Goal: Task Accomplishment & Management: Manage account settings

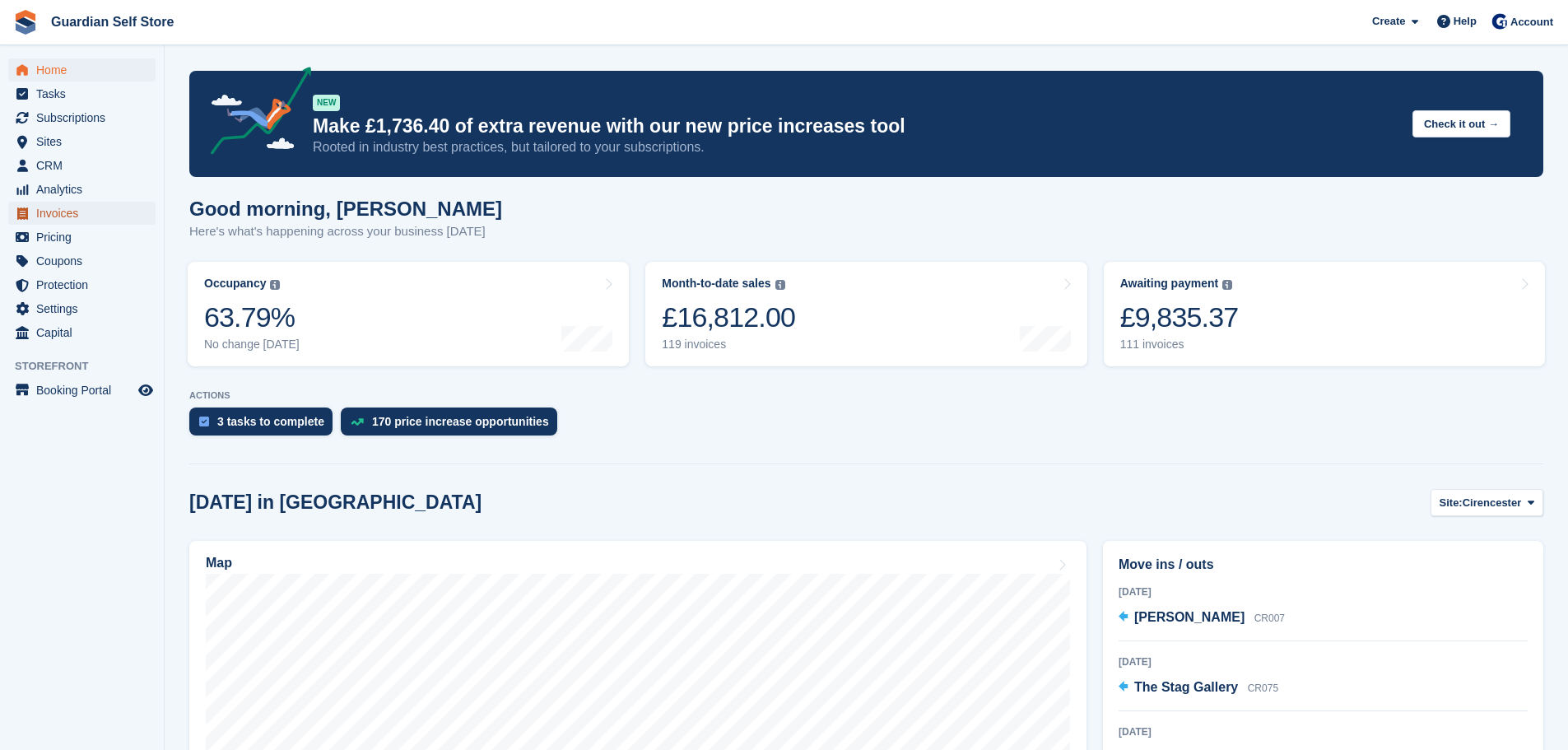
click at [80, 208] on span "Invoices" at bounding box center [85, 213] width 99 height 23
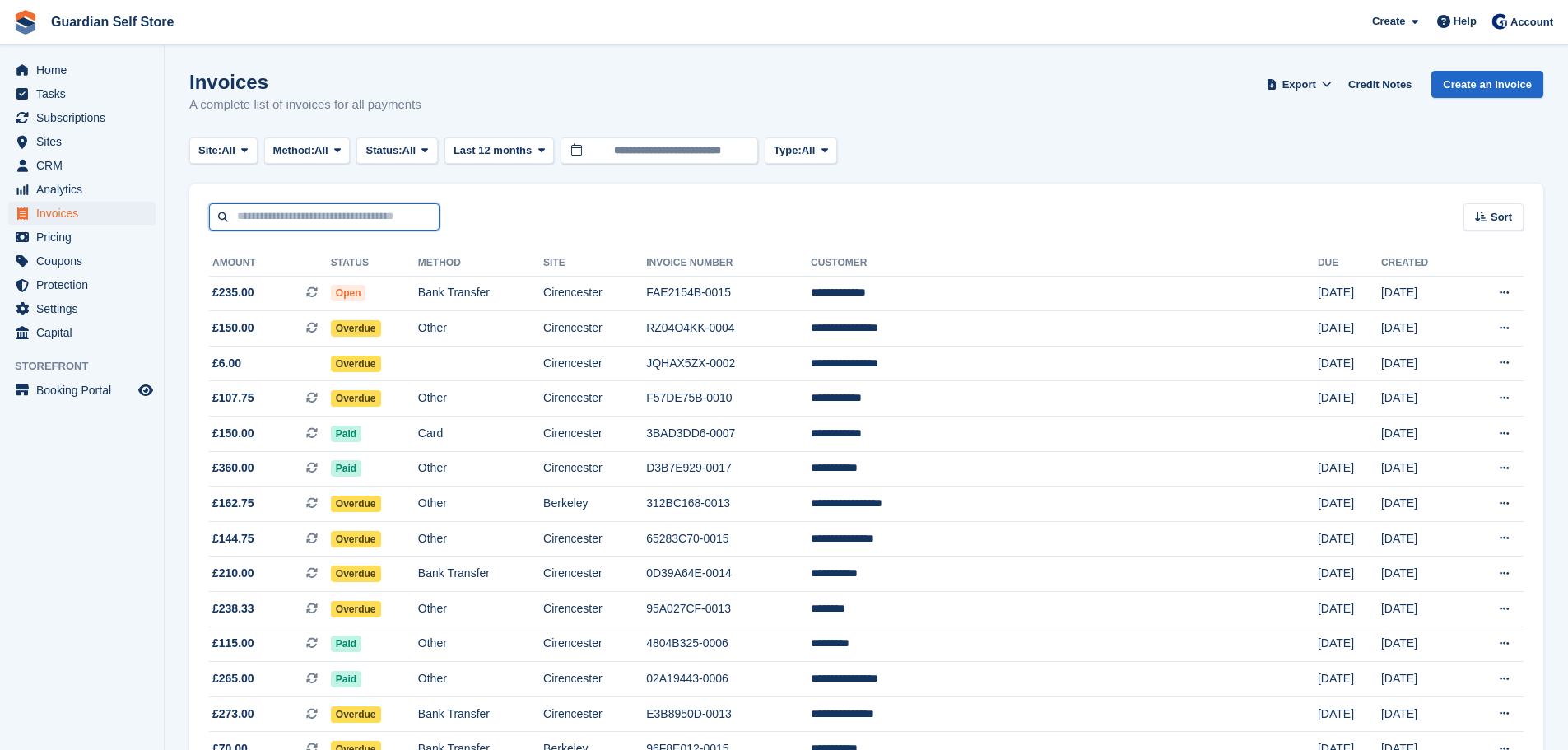
click at [276, 219] on input "text" at bounding box center [324, 217] width 231 height 27
type input "*****"
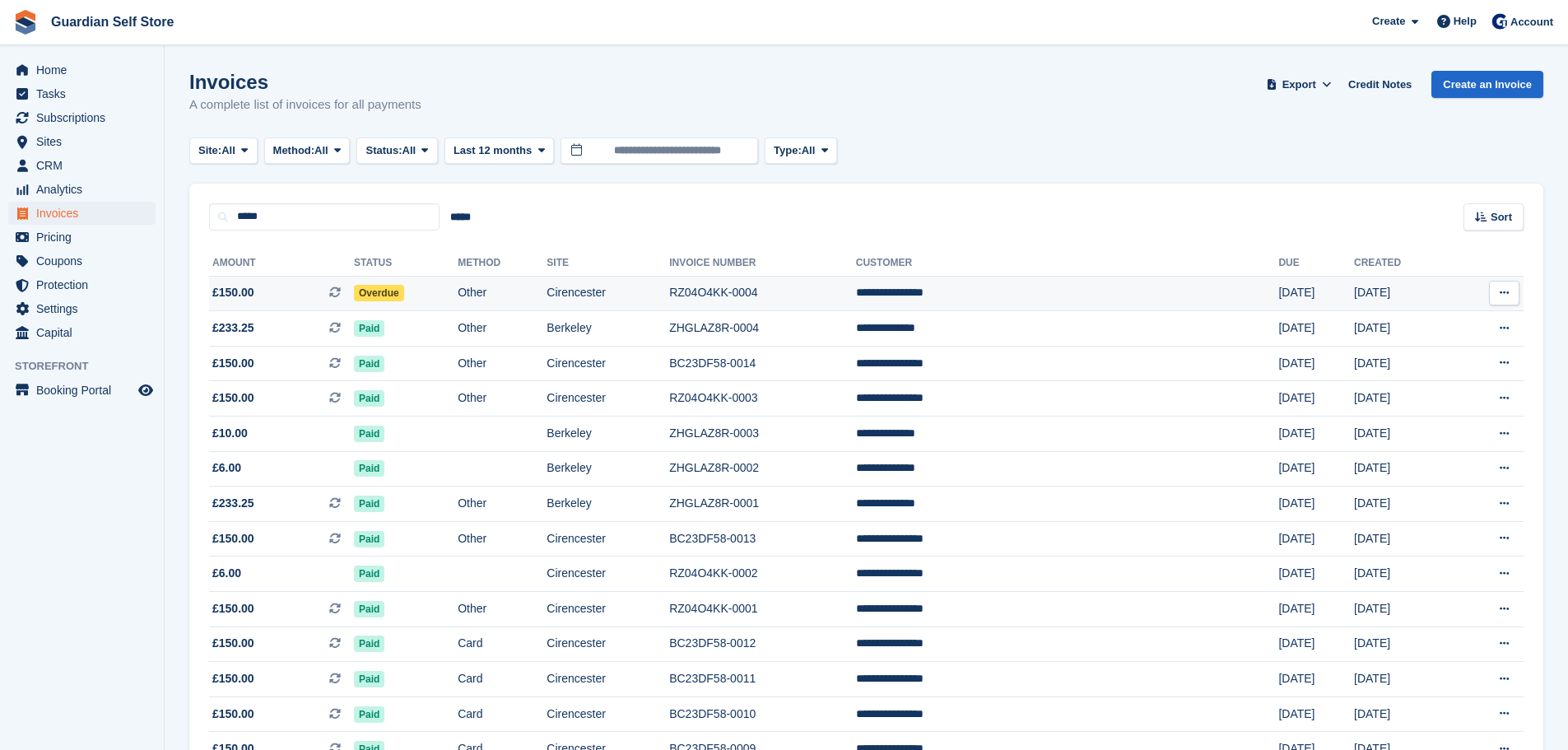
click at [276, 285] on span "£150.00 This is a recurring subscription invoice." at bounding box center [281, 292] width 145 height 17
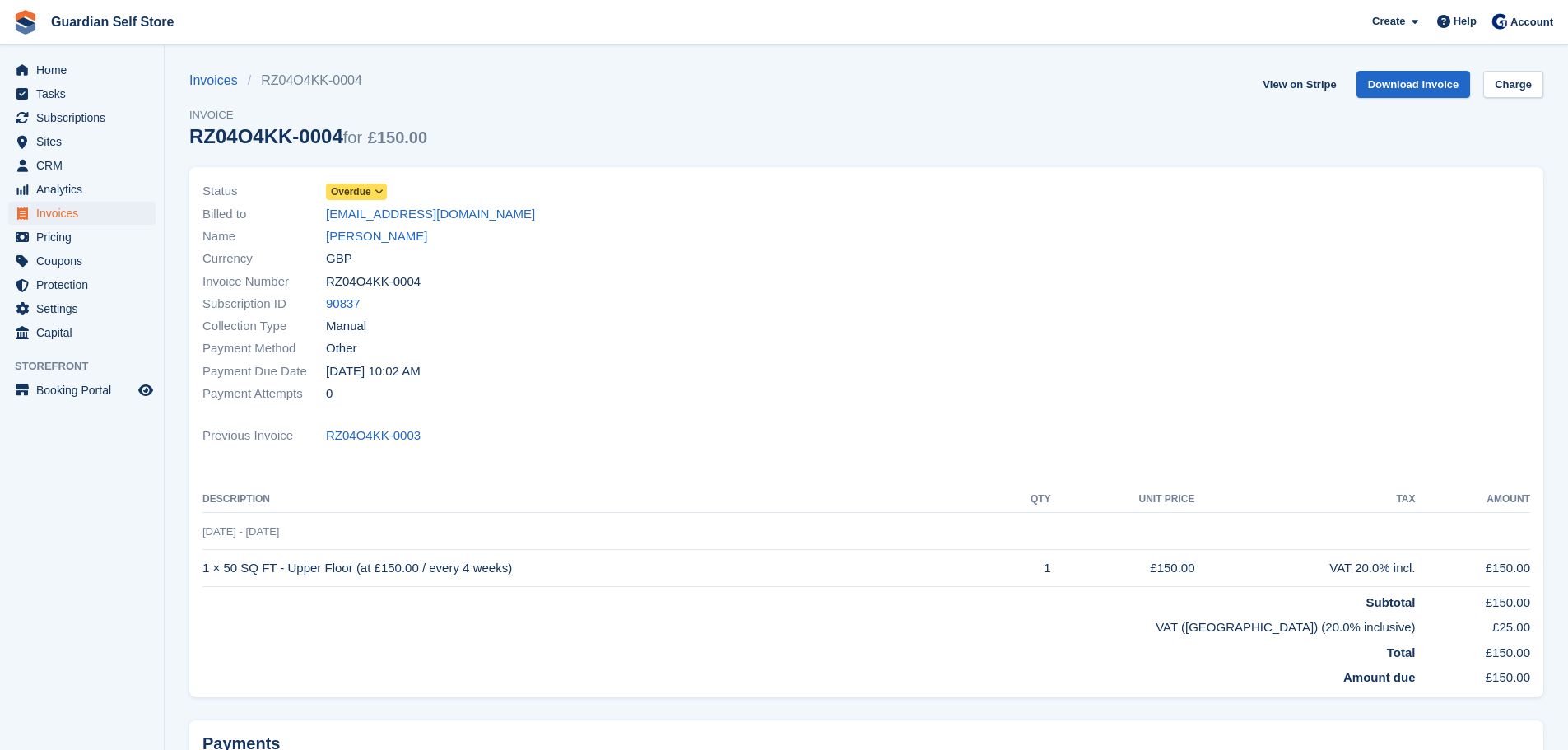
click at [350, 182] on link "Overdue" at bounding box center [356, 191] width 61 height 19
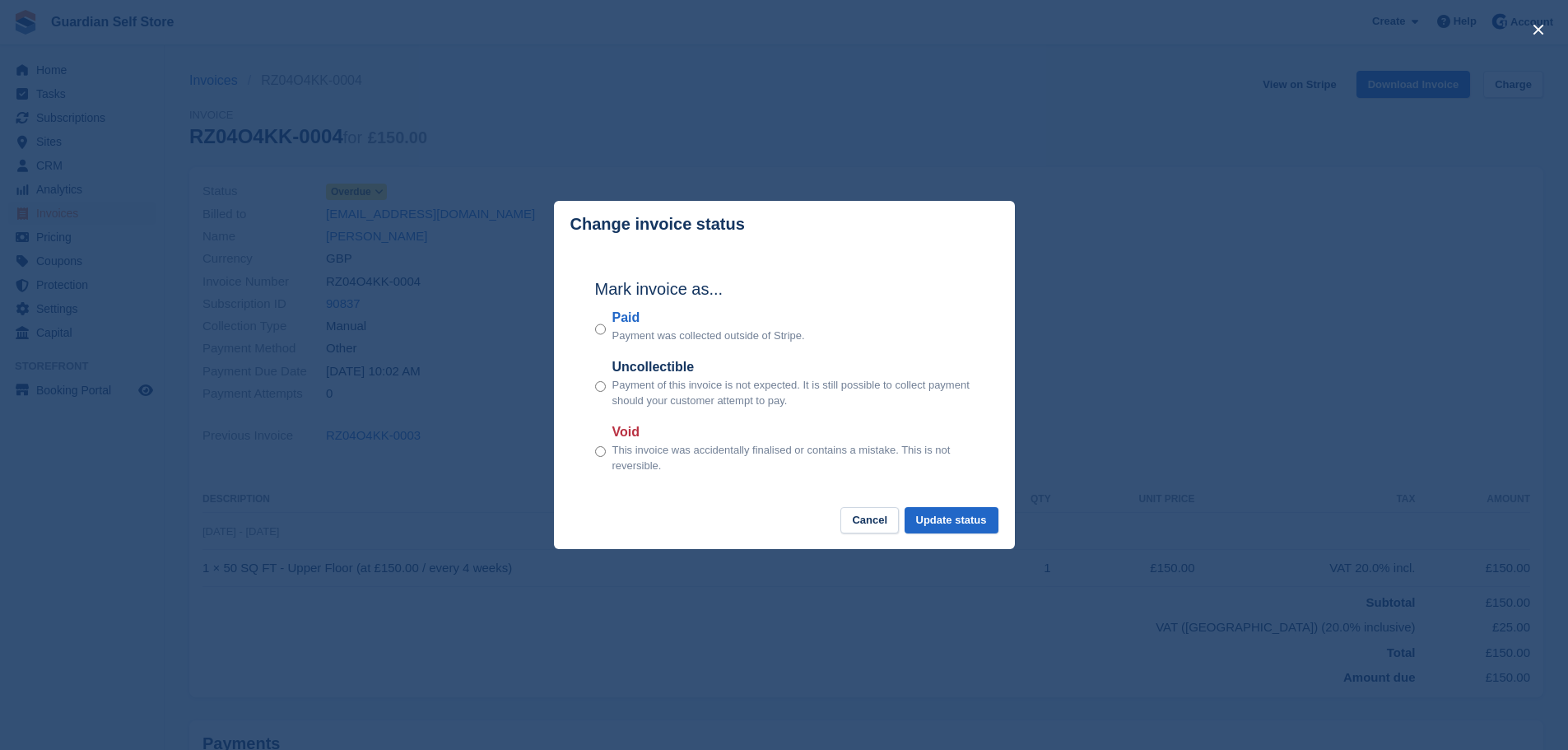
click at [640, 328] on label "Paid" at bounding box center [708, 318] width 192 height 20
click at [965, 536] on footer "Cancel Update status" at bounding box center [784, 528] width 461 height 43
click at [966, 530] on button "Update status" at bounding box center [951, 520] width 94 height 27
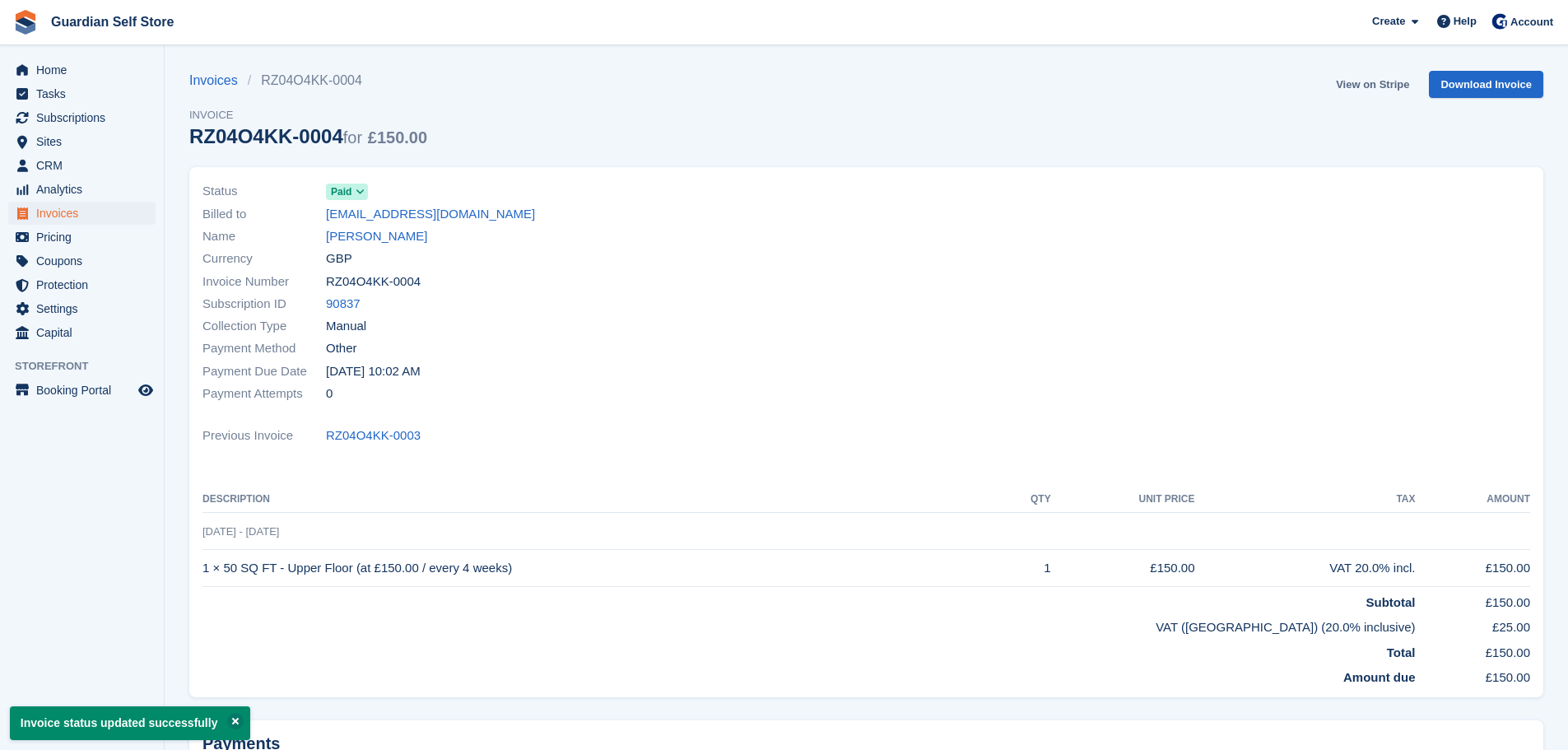
click at [1367, 87] on link "View on Stripe" at bounding box center [1372, 84] width 86 height 27
click at [78, 212] on span "Invoices" at bounding box center [85, 213] width 99 height 23
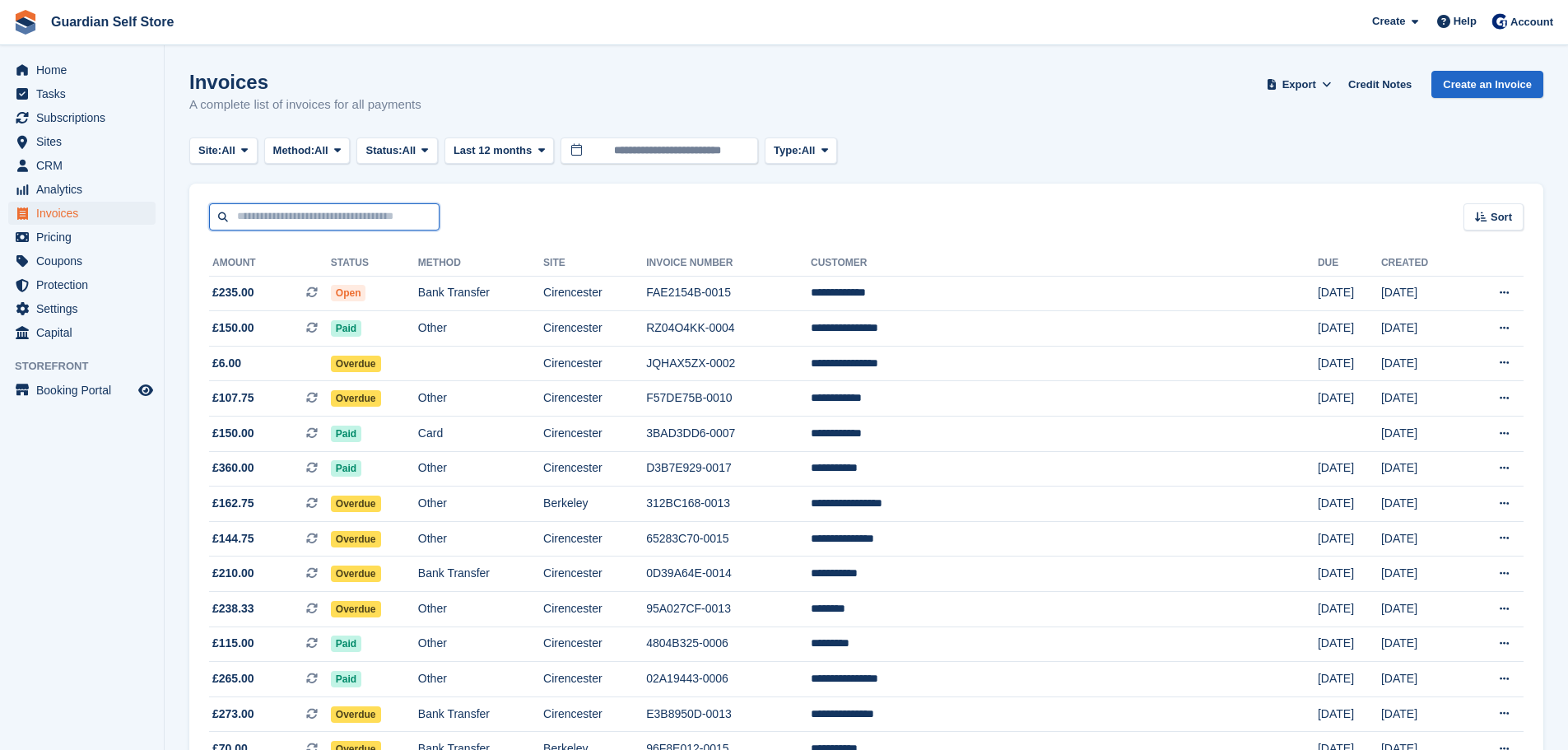
click at [317, 212] on input "text" at bounding box center [324, 217] width 231 height 27
type input "*****"
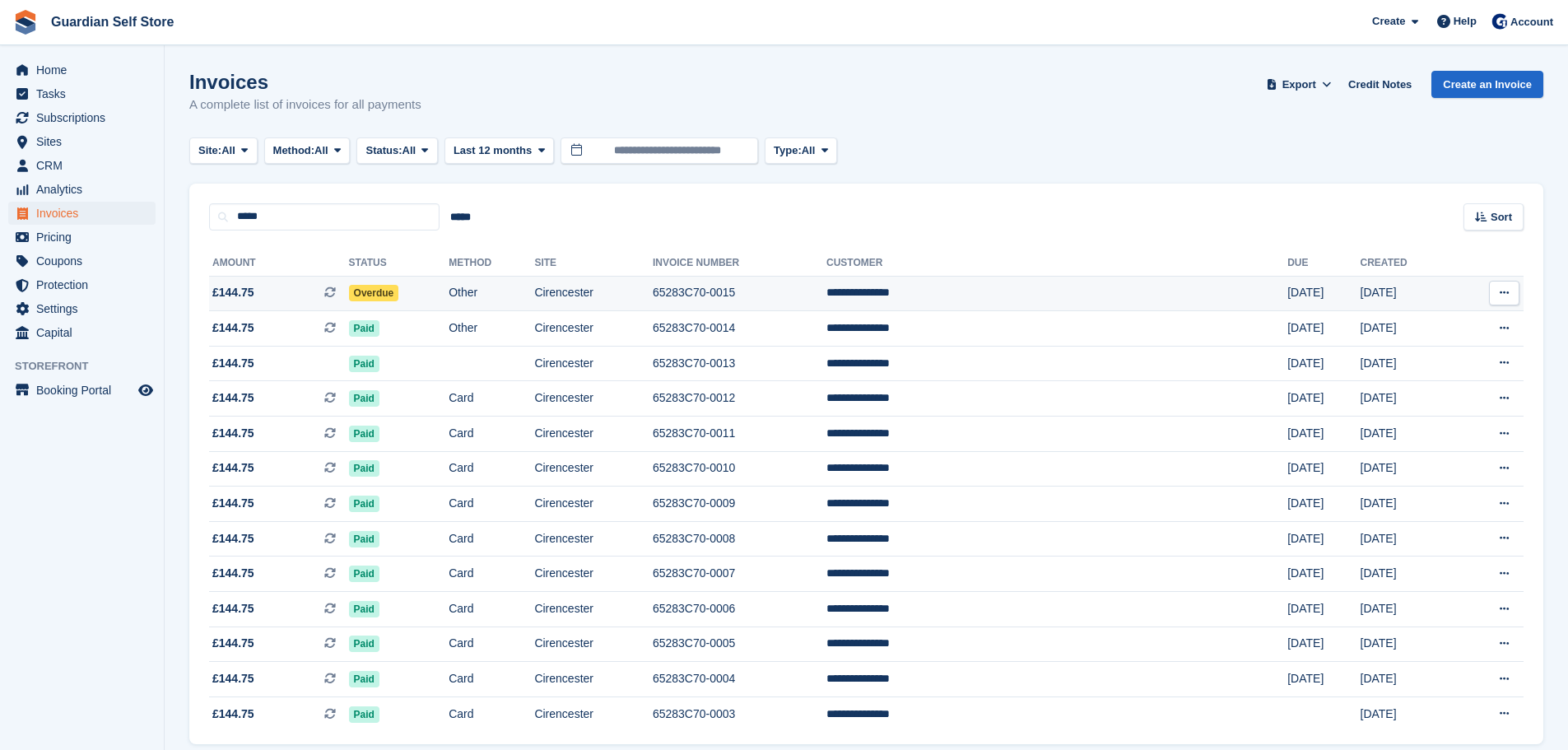
click at [293, 287] on span "£144.75 This is a recurring subscription invoice." at bounding box center [279, 292] width 140 height 17
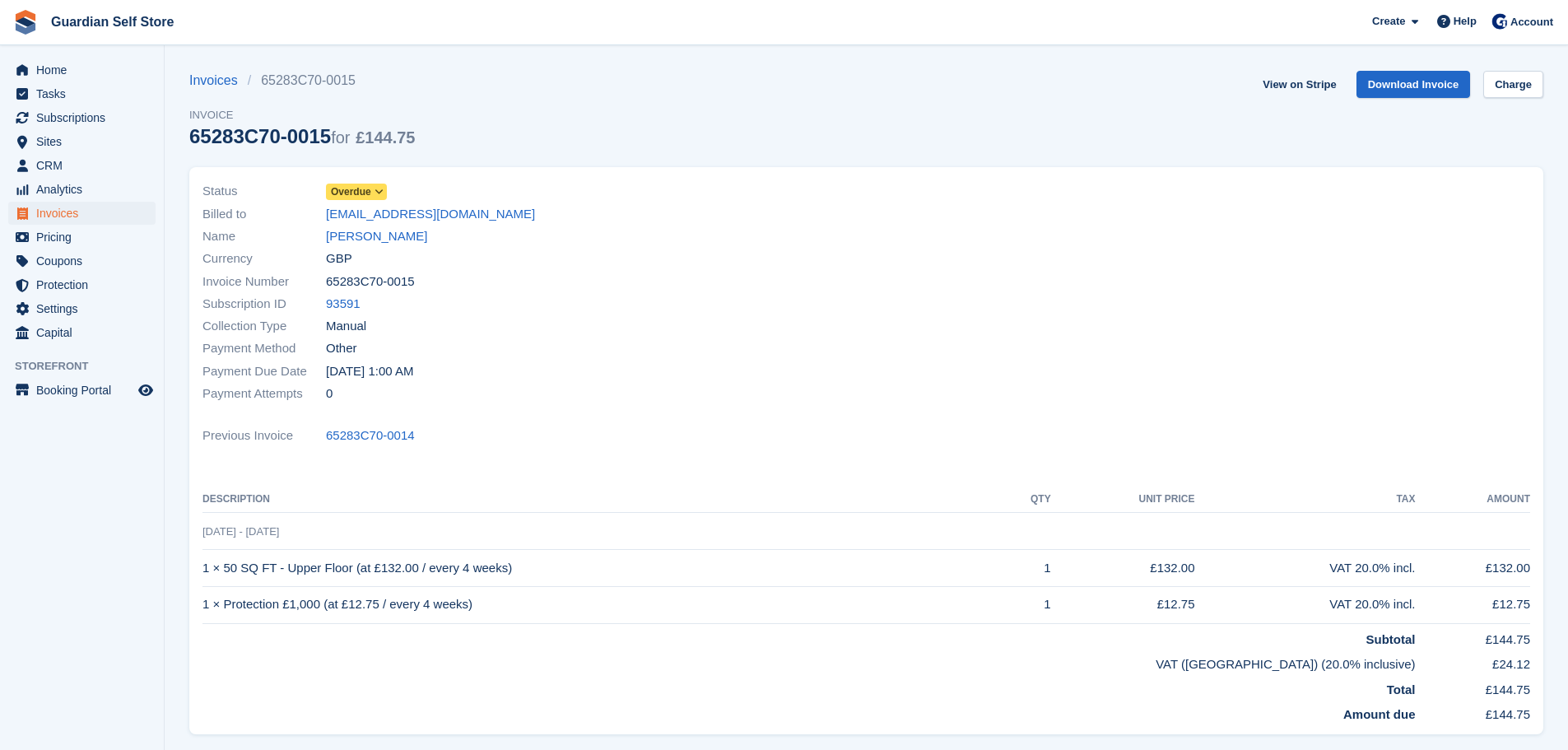
click at [350, 186] on span "Overdue" at bounding box center [351, 192] width 41 height 15
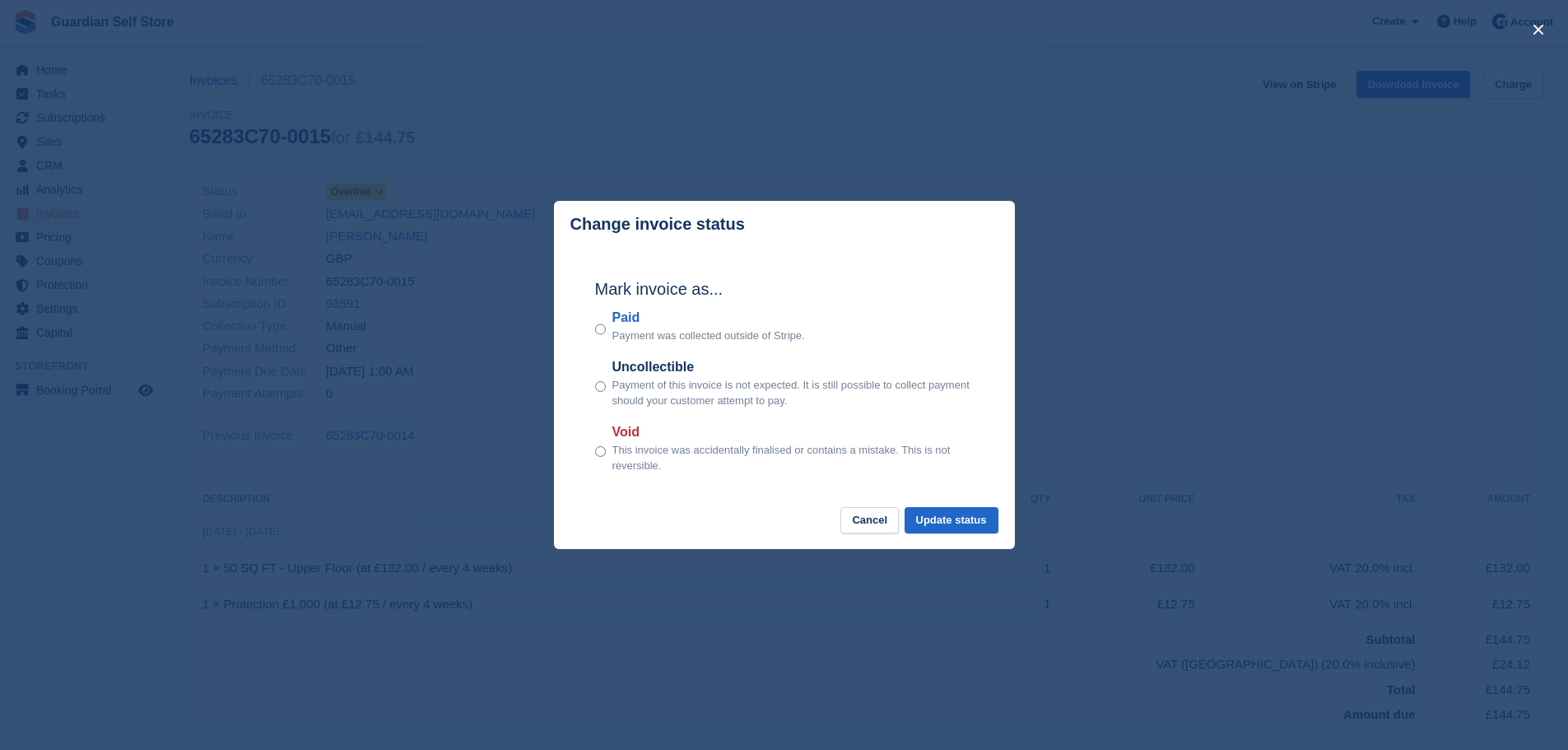
click at [615, 316] on label "Paid" at bounding box center [708, 318] width 192 height 20
click at [949, 516] on button "Update status" at bounding box center [951, 520] width 94 height 27
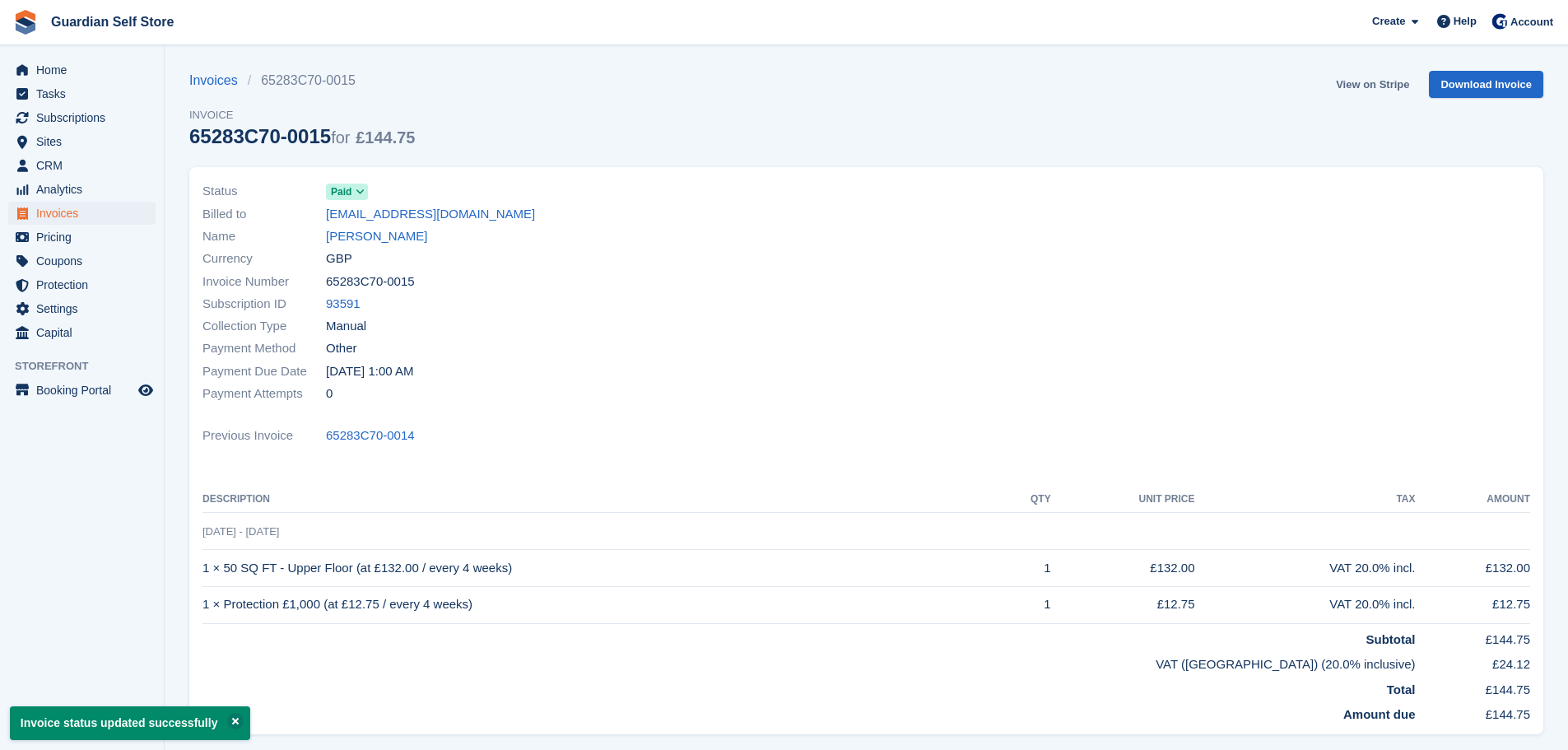
click at [1357, 79] on link "View on Stripe" at bounding box center [1372, 84] width 86 height 27
click at [54, 210] on span "Invoices" at bounding box center [85, 213] width 99 height 23
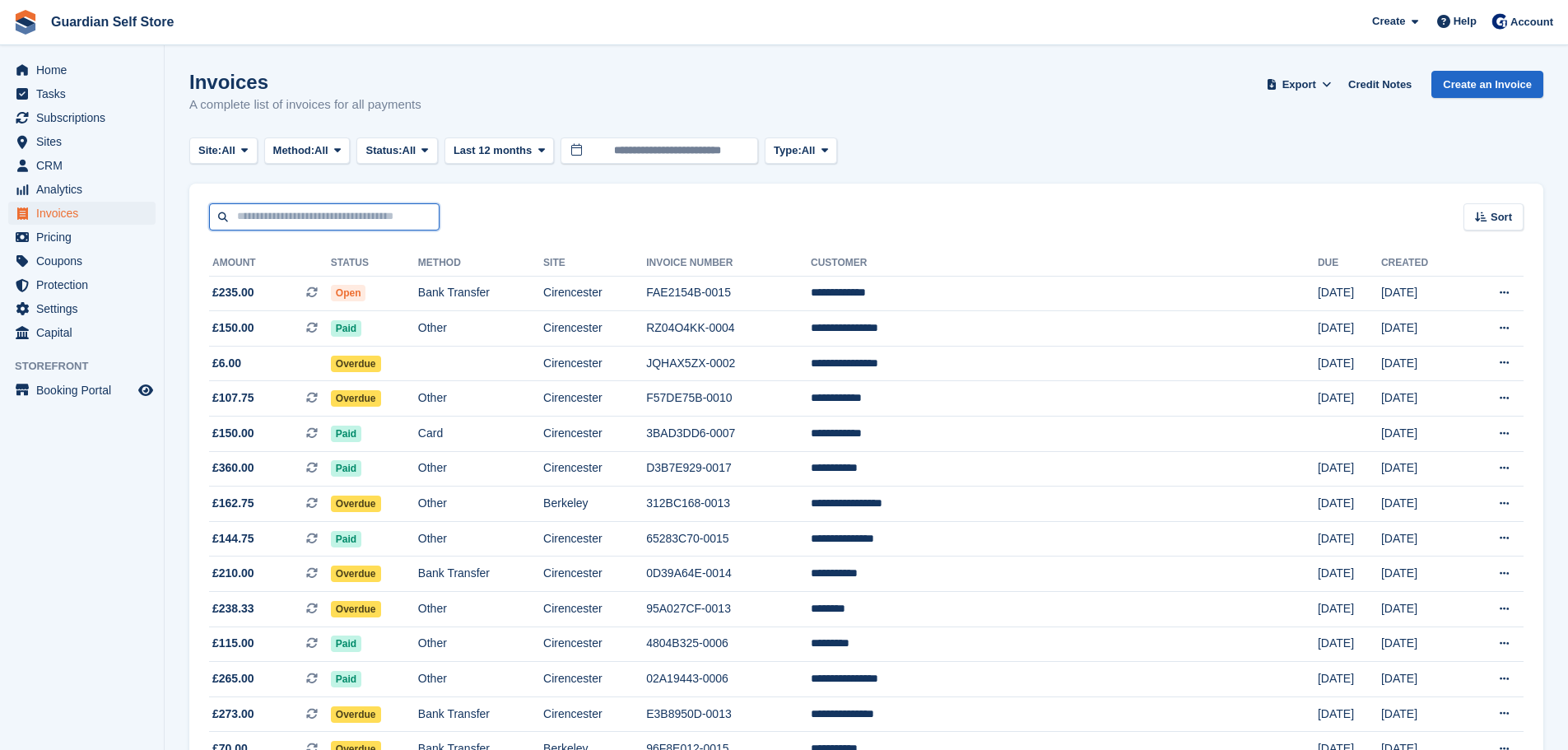
click at [295, 221] on input "text" at bounding box center [324, 217] width 231 height 27
type input "*****"
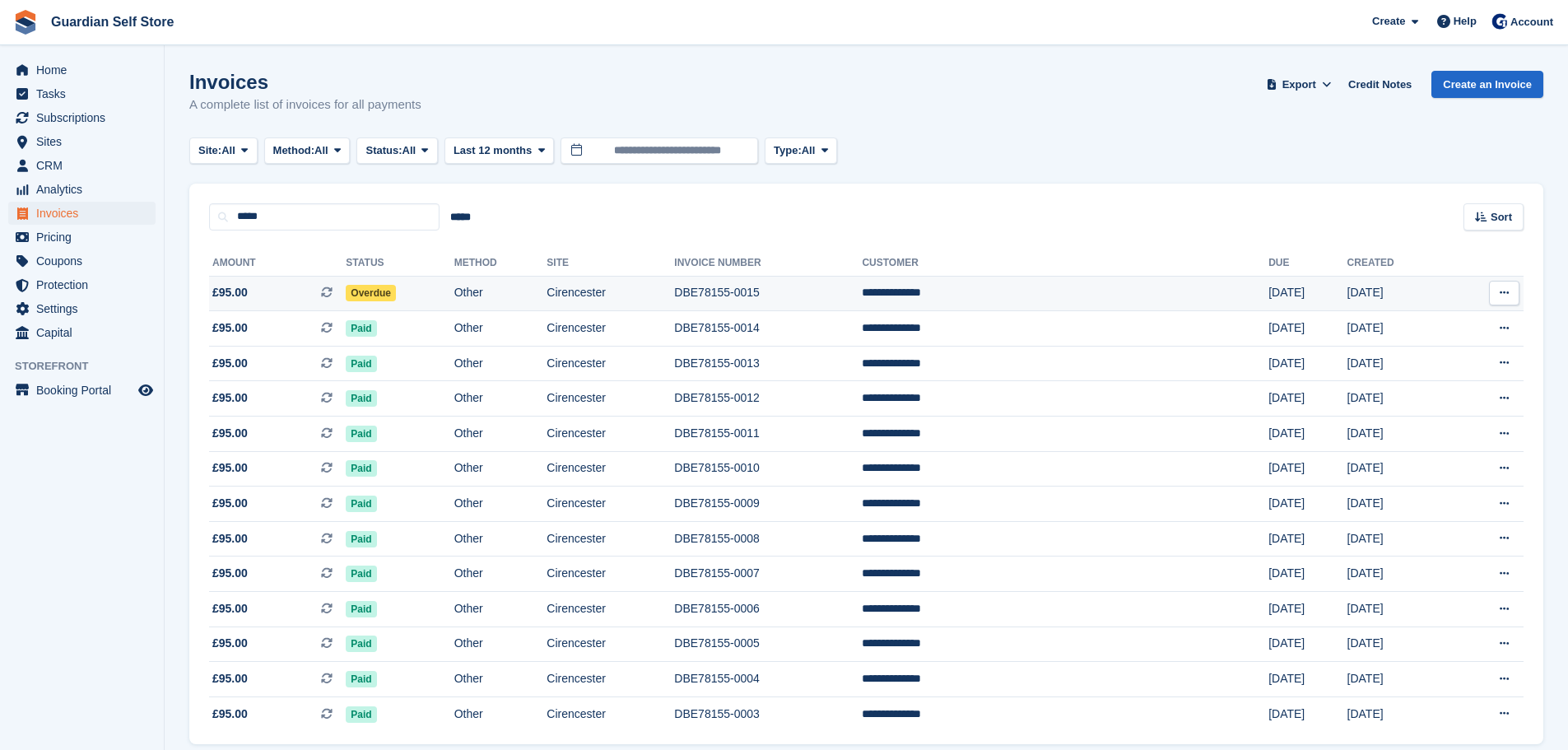
click at [279, 285] on span "£95.00 This is a recurring subscription invoice." at bounding box center [277, 292] width 137 height 17
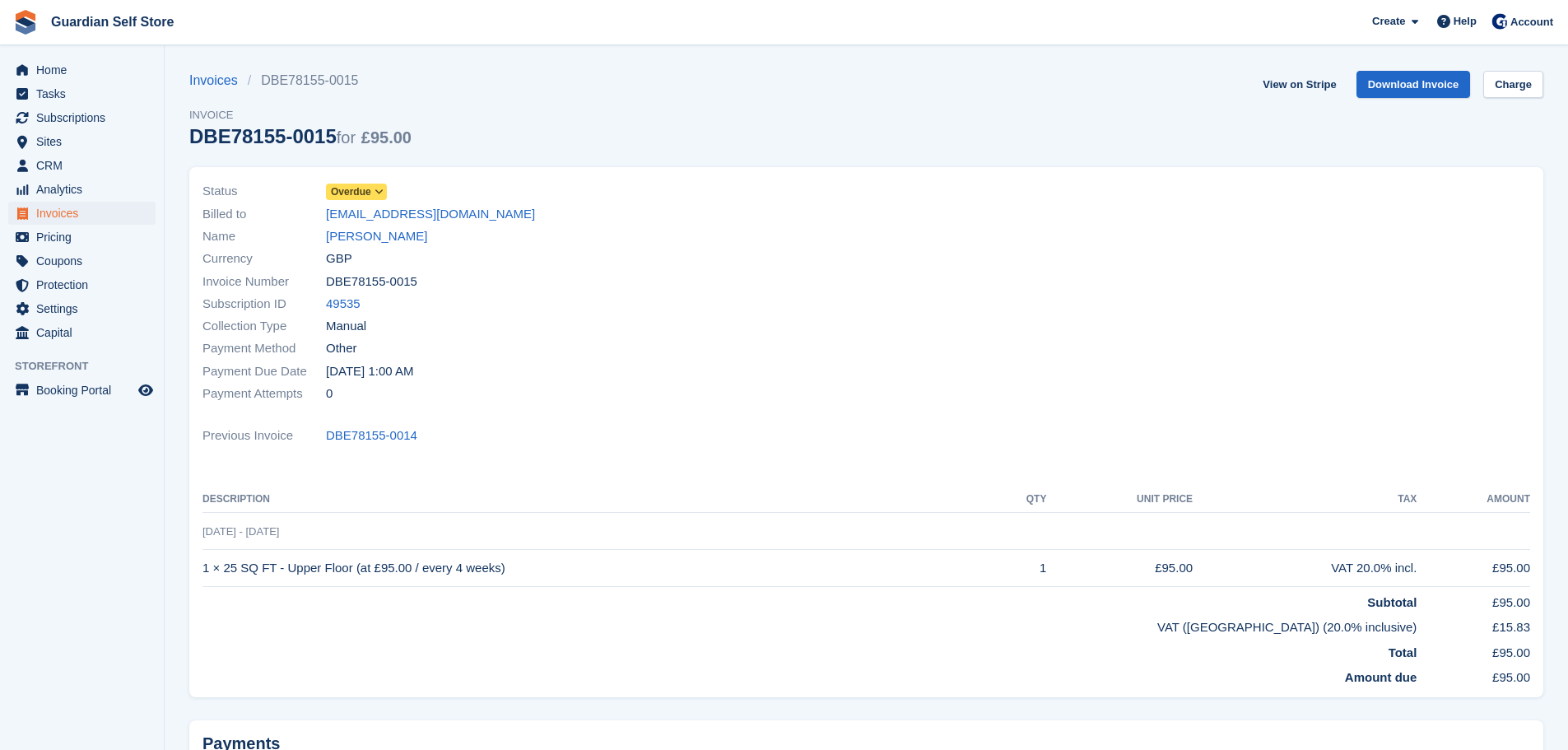
click at [352, 196] on span "Overdue" at bounding box center [351, 192] width 41 height 15
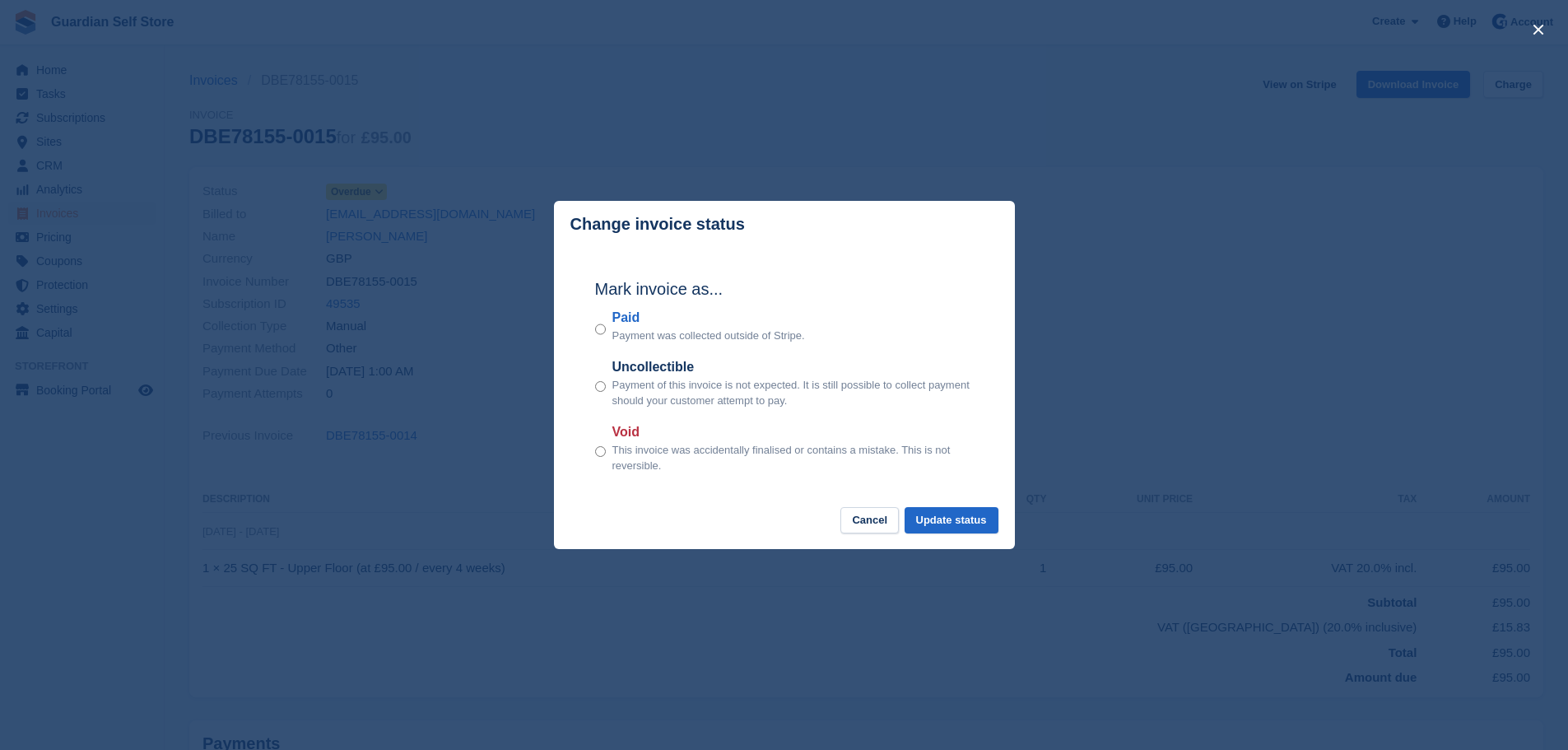
click at [620, 324] on label "Paid" at bounding box center [708, 318] width 192 height 20
click at [973, 530] on button "Update status" at bounding box center [951, 520] width 94 height 27
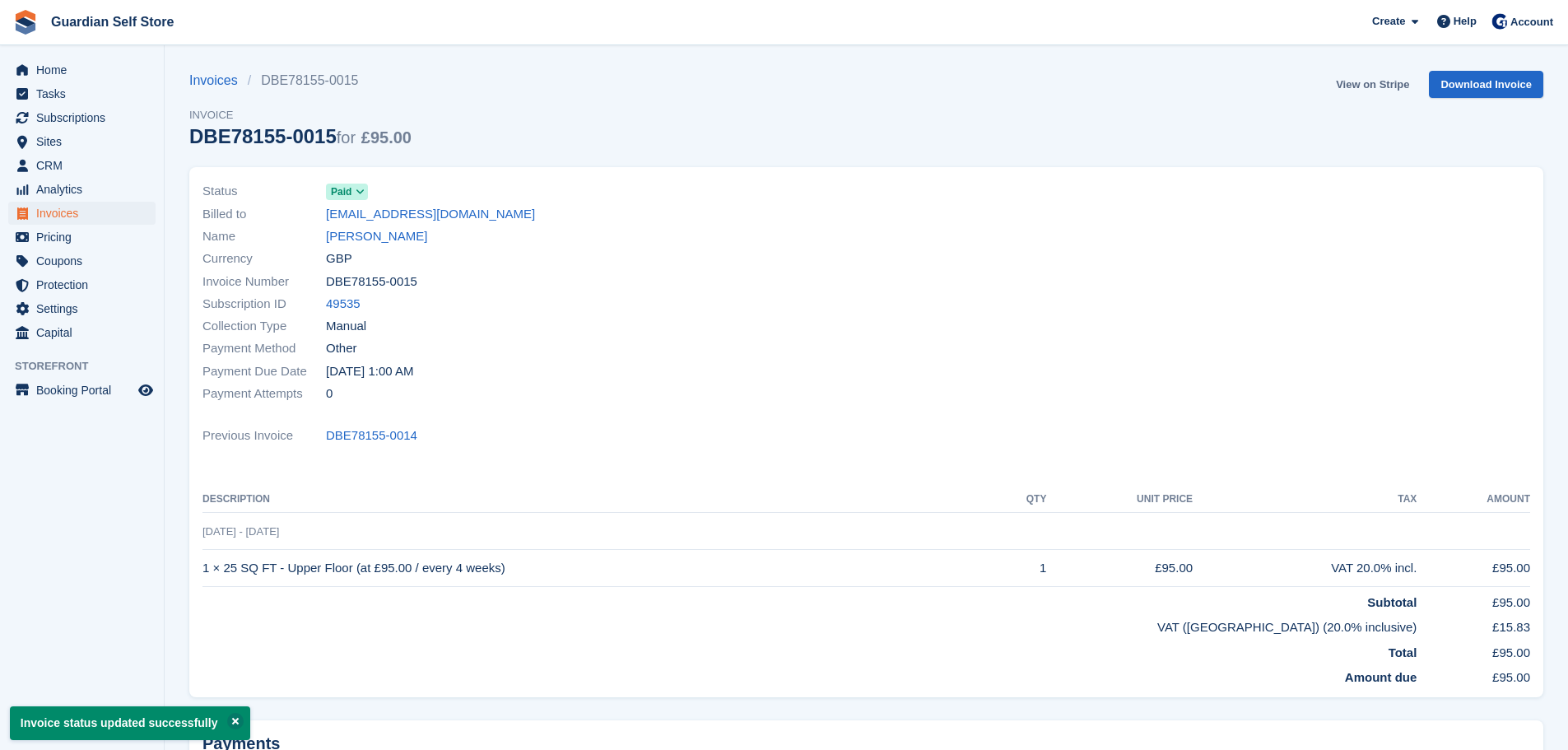
click at [1355, 78] on link "View on Stripe" at bounding box center [1372, 84] width 86 height 27
click at [56, 66] on span "Home" at bounding box center [85, 70] width 99 height 23
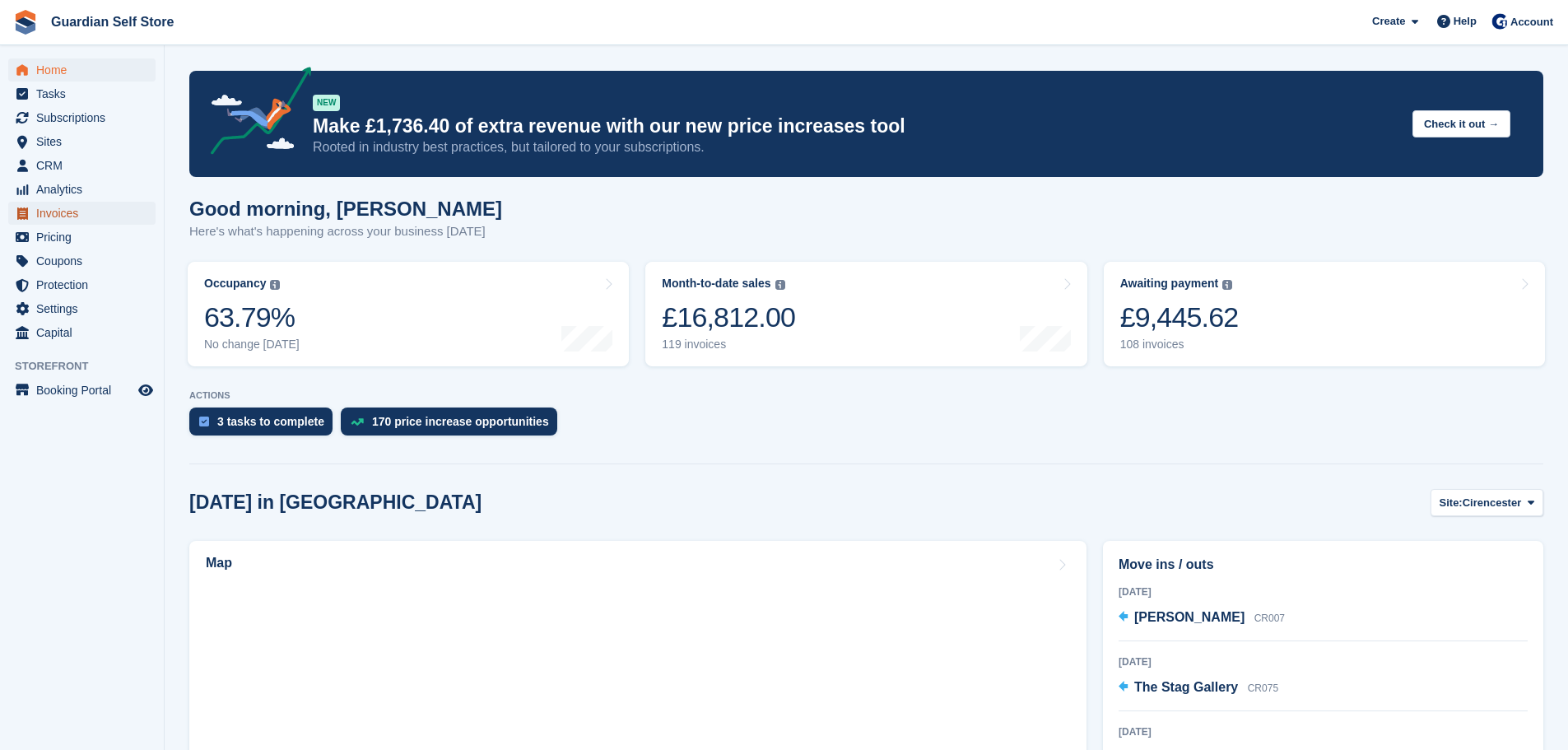
drag, startPoint x: 0, startPoint y: 0, endPoint x: 342, endPoint y: 0, distance: 342.0
click at [72, 214] on span "Invoices" at bounding box center [85, 213] width 99 height 23
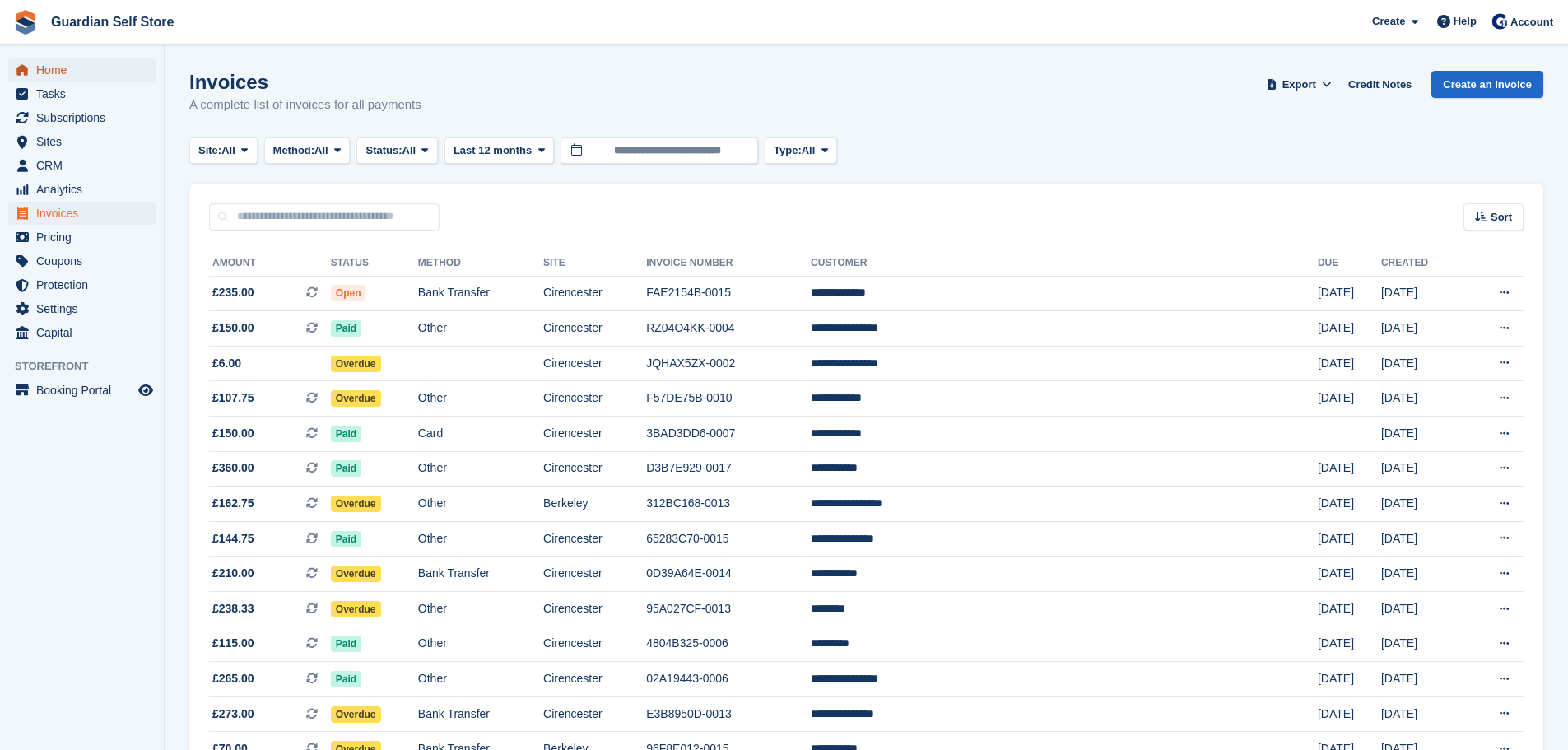
click at [67, 70] on span "Home" at bounding box center [85, 70] width 99 height 23
